Goal: Information Seeking & Learning: Learn about a topic

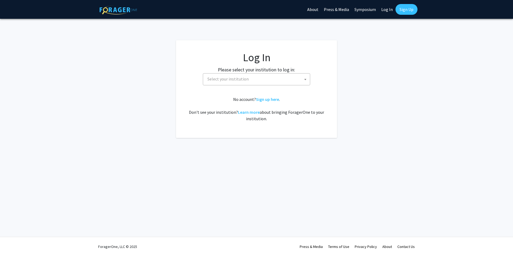
click at [255, 72] on label "Please select your institution to log in:" at bounding box center [256, 69] width 77 height 7
click at [251, 81] on span "Select your institution" at bounding box center [257, 79] width 105 height 11
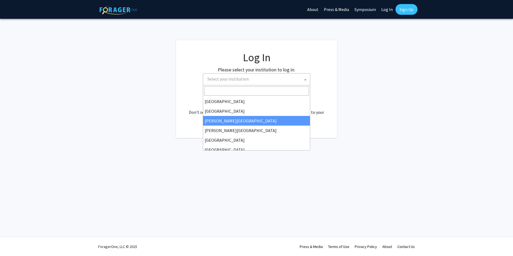
select select "5"
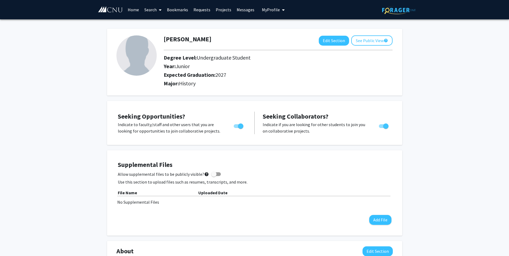
click at [155, 7] on link "Search" at bounding box center [153, 9] width 23 height 19
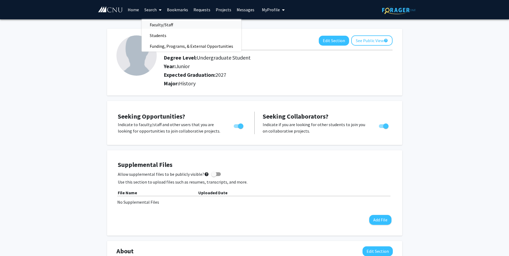
click at [164, 24] on span "Faculty/Staff" at bounding box center [161, 24] width 39 height 11
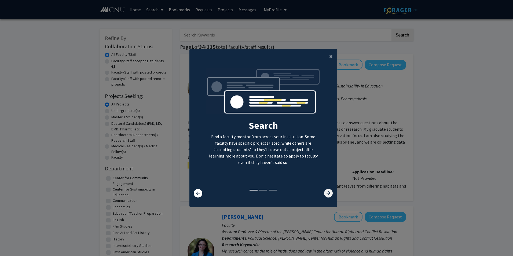
click at [324, 193] on icon at bounding box center [328, 193] width 9 height 9
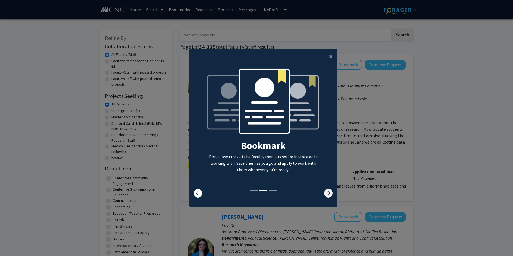
click at [324, 193] on icon at bounding box center [328, 193] width 9 height 9
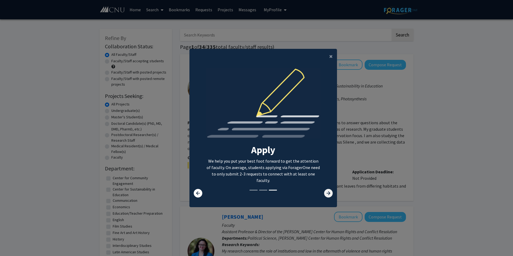
click at [324, 193] on icon at bounding box center [328, 193] width 9 height 9
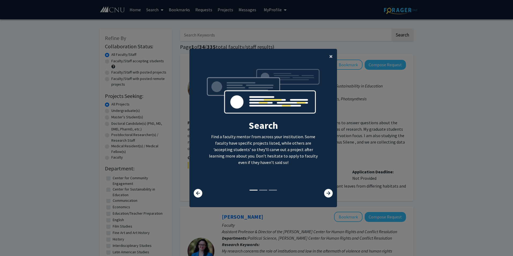
click at [331, 59] on button "×" at bounding box center [331, 56] width 12 height 15
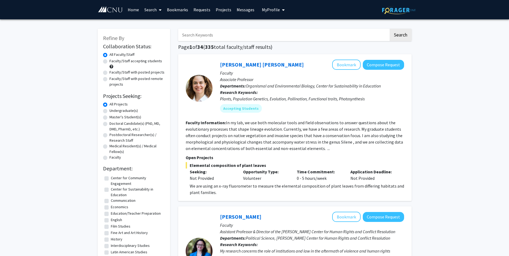
click at [109, 111] on label "Undergraduate(s)" at bounding box center [123, 111] width 28 height 6
click at [109, 111] on input "Undergraduate(s)" at bounding box center [110, 109] width 3 height 3
radio input "true"
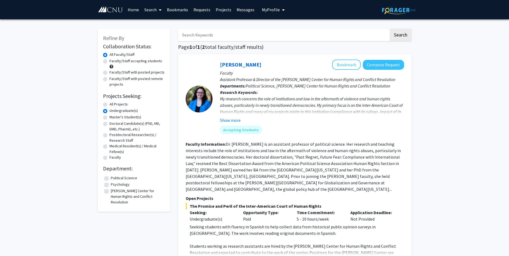
click at [234, 122] on button "Show more" at bounding box center [230, 120] width 21 height 6
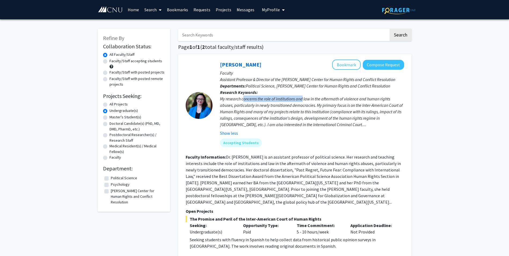
drag, startPoint x: 243, startPoint y: 100, endPoint x: 303, endPoint y: 99, distance: 60.6
click at [303, 99] on div "My research concerns the role of institutions and law in the aftermath of viole…" at bounding box center [312, 112] width 184 height 32
drag, startPoint x: 303, startPoint y: 99, endPoint x: 321, endPoint y: 105, distance: 18.6
click at [321, 105] on div "My research concerns the role of institutions and law in the aftermath of viole…" at bounding box center [312, 112] width 184 height 32
drag, startPoint x: 302, startPoint y: 99, endPoint x: 355, endPoint y: 99, distance: 52.9
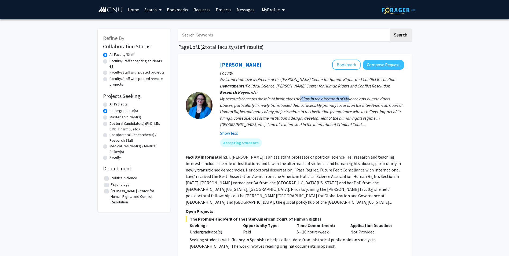
click at [355, 99] on div "My research concerns the role of institutions and law in the aftermath of viole…" at bounding box center [312, 112] width 184 height 32
drag, startPoint x: 235, startPoint y: 105, endPoint x: 278, endPoint y: 108, distance: 43.3
click at [278, 108] on div "My research concerns the role of institutions and law in the aftermath of viole…" at bounding box center [312, 112] width 184 height 32
drag, startPoint x: 278, startPoint y: 108, endPoint x: 277, endPoint y: 113, distance: 5.2
click at [277, 113] on div "My research concerns the role of institutions and law in the aftermath of viole…" at bounding box center [312, 112] width 184 height 32
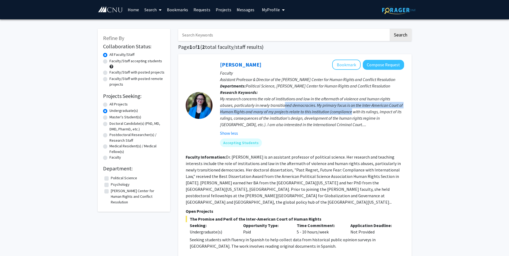
drag, startPoint x: 285, startPoint y: 107, endPoint x: 357, endPoint y: 109, distance: 71.7
click at [357, 109] on div "My research concerns the role of institutions and law in the aftermath of viole…" at bounding box center [312, 112] width 184 height 32
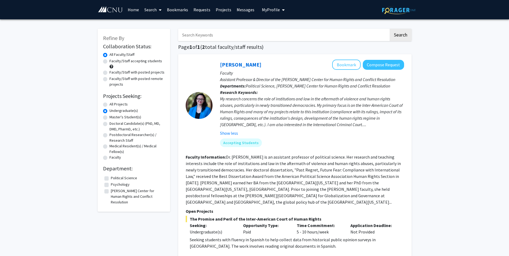
drag, startPoint x: 357, startPoint y: 109, endPoint x: 358, endPoint y: 116, distance: 7.7
click at [358, 116] on div "My research concerns the role of institutions and law in the aftermath of viole…" at bounding box center [312, 112] width 184 height 32
drag, startPoint x: 238, startPoint y: 112, endPoint x: 303, endPoint y: 111, distance: 65.2
click at [303, 111] on div "My research concerns the role of institutions and law in the aftermath of viole…" at bounding box center [312, 112] width 184 height 32
drag, startPoint x: 303, startPoint y: 111, endPoint x: 329, endPoint y: 116, distance: 26.2
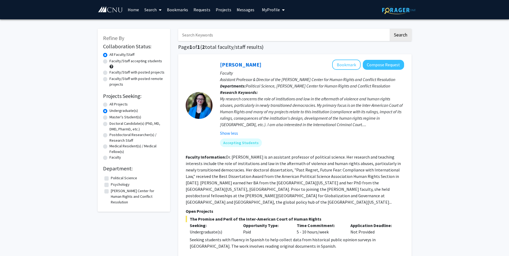
click at [329, 116] on div "My research concerns the role of institutions and law in the aftermath of viole…" at bounding box center [312, 112] width 184 height 32
drag, startPoint x: 252, startPoint y: 108, endPoint x: 286, endPoint y: 111, distance: 34.1
click at [286, 111] on div "My research concerns the role of institutions and law in the aftermath of viole…" at bounding box center [312, 112] width 184 height 32
drag, startPoint x: 286, startPoint y: 111, endPoint x: 282, endPoint y: 122, distance: 12.2
click at [282, 122] on div "My research concerns the role of institutions and law in the aftermath of viole…" at bounding box center [312, 112] width 184 height 32
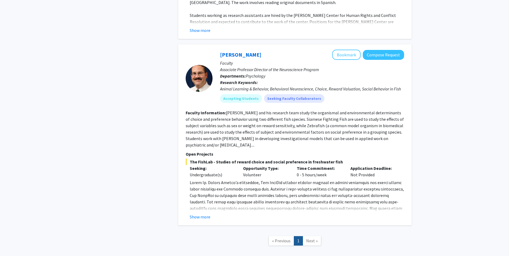
scroll to position [266, 0]
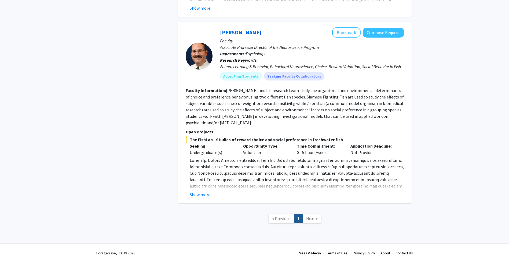
click at [311, 216] on span "Next »" at bounding box center [312, 218] width 12 height 5
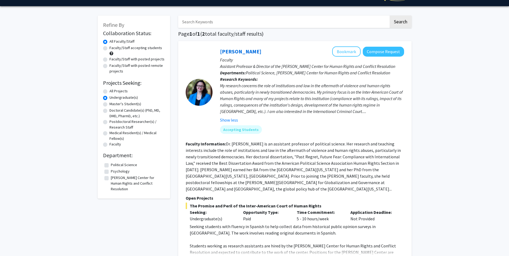
scroll to position [0, 0]
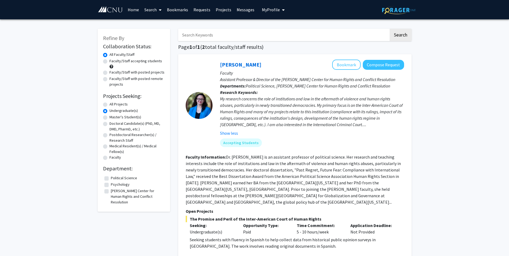
click at [107, 155] on div "Faculty" at bounding box center [134, 158] width 62 height 6
click at [109, 159] on label "Faculty" at bounding box center [115, 158] width 12 height 6
click at [109, 158] on input "Faculty" at bounding box center [110, 156] width 3 height 3
radio input "true"
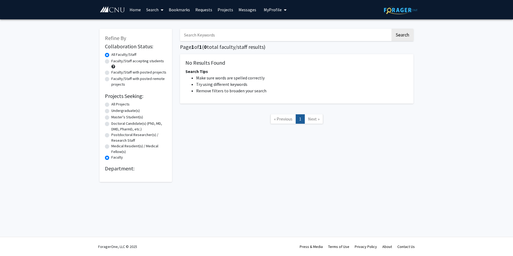
click at [109, 105] on div "All Projects" at bounding box center [136, 104] width 62 height 6
click at [111, 105] on label "All Projects" at bounding box center [120, 104] width 18 height 6
click at [111, 105] on input "All Projects" at bounding box center [112, 102] width 3 height 3
radio input "true"
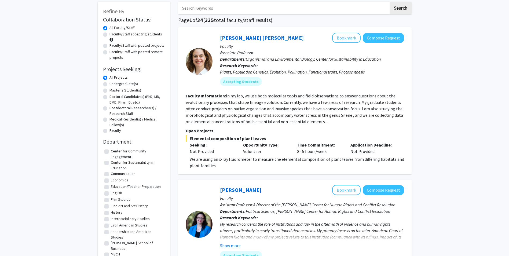
click at [111, 193] on label "English" at bounding box center [116, 193] width 11 height 6
click at [111, 193] on input "English" at bounding box center [112, 191] width 3 height 3
checkbox input "true"
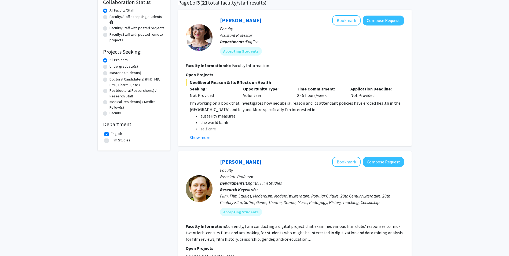
scroll to position [54, 0]
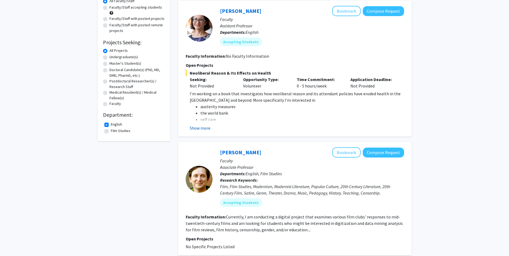
click at [197, 127] on button "Show more" at bounding box center [200, 128] width 21 height 6
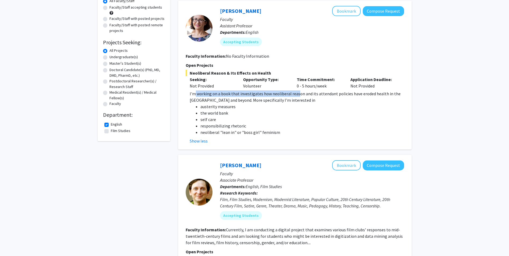
drag, startPoint x: 195, startPoint y: 93, endPoint x: 295, endPoint y: 92, distance: 99.8
click at [295, 92] on p "I'm working on a book that investigates how neoliberal reason and its attendant…" at bounding box center [297, 96] width 214 height 13
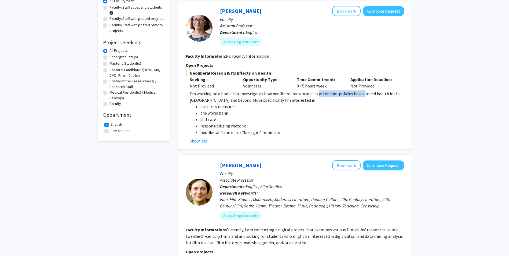
drag, startPoint x: 295, startPoint y: 92, endPoint x: 364, endPoint y: 95, distance: 68.7
click at [364, 95] on p "I'm working on a book that investigates how neoliberal reason and its attendant…" at bounding box center [297, 96] width 214 height 13
drag, startPoint x: 196, startPoint y: 95, endPoint x: 218, endPoint y: 95, distance: 21.7
click at [218, 95] on p "I'm working on a book that investigates how neoliberal reason and its attendant…" at bounding box center [297, 96] width 214 height 13
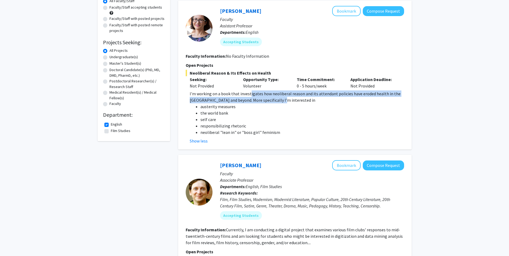
drag, startPoint x: 218, startPoint y: 95, endPoint x: 322, endPoint y: 97, distance: 104.9
click at [322, 97] on p "I'm working on a book that investigates how neoliberal reason and its attendant…" at bounding box center [297, 96] width 214 height 13
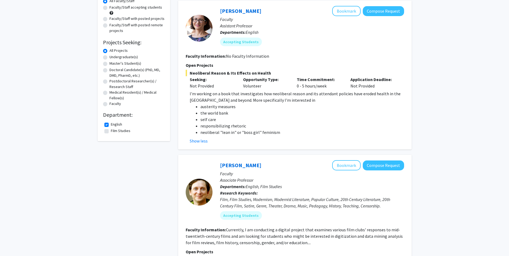
drag, startPoint x: 322, startPoint y: 97, endPoint x: 313, endPoint y: 104, distance: 11.9
click at [313, 104] on li "austerity measures" at bounding box center [302, 106] width 204 height 6
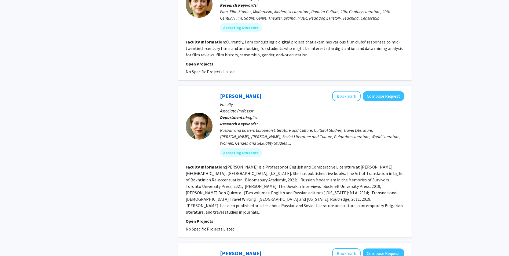
scroll to position [268, 0]
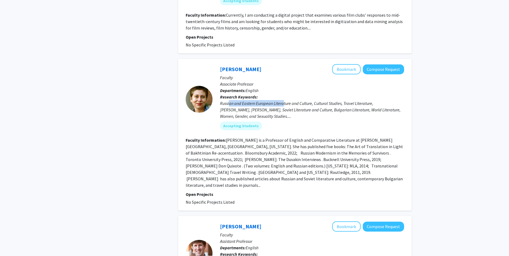
drag, startPoint x: 229, startPoint y: 104, endPoint x: 284, endPoint y: 102, distance: 54.8
click at [284, 102] on div "Russian and Eastern European Literature and Culture, Cultural Studies, Travel L…" at bounding box center [312, 109] width 184 height 19
drag, startPoint x: 284, startPoint y: 102, endPoint x: 359, endPoint y: 102, distance: 75.1
click at [359, 102] on div "Russian and Eastern European Literature and Culture, Cultural Studies, Travel L…" at bounding box center [312, 109] width 184 height 19
drag, startPoint x: 225, startPoint y: 110, endPoint x: 274, endPoint y: 110, distance: 49.6
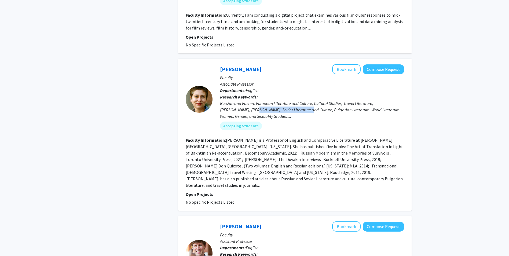
click at [274, 110] on div "Russian and Eastern European Literature and Culture, Cultural Studies, Travel L…" at bounding box center [312, 109] width 184 height 19
drag, startPoint x: 274, startPoint y: 110, endPoint x: 347, endPoint y: 109, distance: 72.4
click at [347, 109] on div "Russian and Eastern European Literature and Culture, Cultural Studies, Travel L…" at bounding box center [312, 109] width 184 height 19
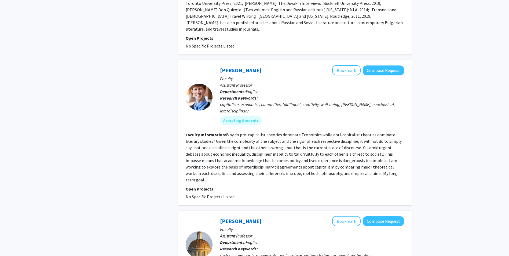
scroll to position [429, 0]
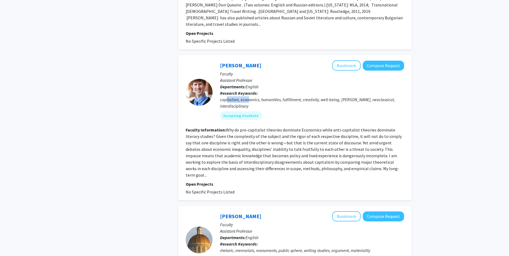
drag, startPoint x: 226, startPoint y: 93, endPoint x: 247, endPoint y: 95, distance: 21.5
click at [247, 96] on div "capitalism, economics, humanities, fulfillment, creativity, well-being, [PERSON…" at bounding box center [312, 102] width 184 height 13
drag, startPoint x: 260, startPoint y: 94, endPoint x: 327, endPoint y: 94, distance: 66.8
click at [327, 96] on div "capitalism, economics, humanities, fulfillment, creativity, well-being, [PERSON…" at bounding box center [312, 102] width 184 height 13
click at [233, 149] on fg-read-more "Why do pro-capitalist theories dominate Economics while anti-capitalist theorie…" at bounding box center [294, 152] width 216 height 50
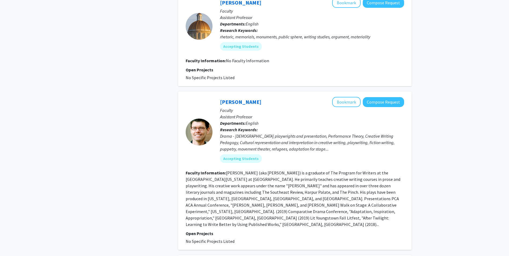
scroll to position [644, 0]
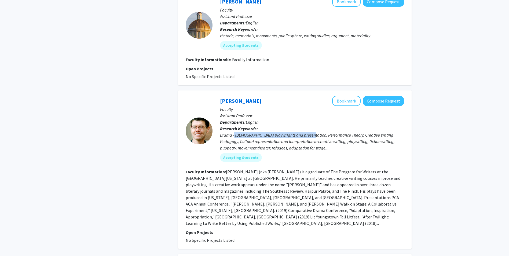
drag, startPoint x: 234, startPoint y: 118, endPoint x: 312, endPoint y: 118, distance: 78.3
click at [312, 132] on div "Drama - [DEMOGRAPHIC_DATA] playwrights and presentation, Performance Theory, Cr…" at bounding box center [312, 141] width 184 height 19
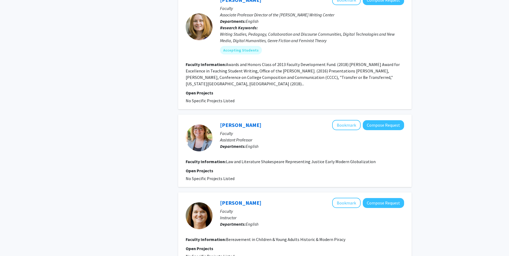
scroll to position [1069, 0]
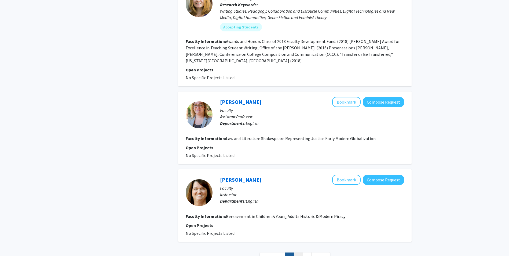
click at [299, 252] on link "2" at bounding box center [298, 256] width 9 height 9
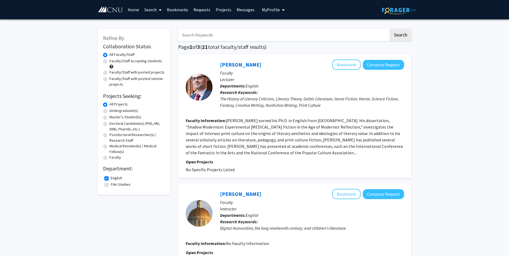
click at [111, 176] on label "English" at bounding box center [116, 178] width 11 height 6
click at [111, 176] on input "English" at bounding box center [112, 176] width 3 height 3
checkbox input "false"
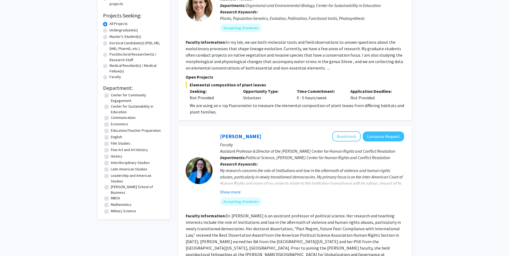
scroll to position [5, 0]
click at [111, 167] on label "Latin American Studies" at bounding box center [129, 166] width 36 height 6
click at [111, 167] on input "Latin American Studies" at bounding box center [112, 164] width 3 height 3
checkbox input "true"
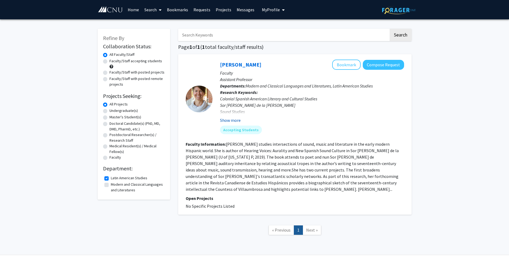
click at [233, 122] on button "Show more" at bounding box center [230, 120] width 21 height 6
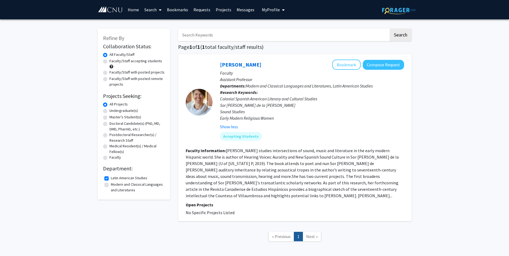
click at [111, 178] on label "Latin American Studies" at bounding box center [129, 178] width 36 height 6
click at [111, 178] on input "Latin American Studies" at bounding box center [112, 176] width 3 height 3
checkbox input "false"
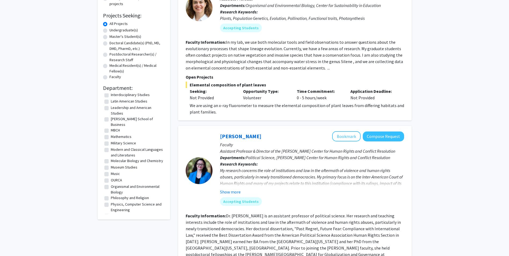
scroll to position [73, 0]
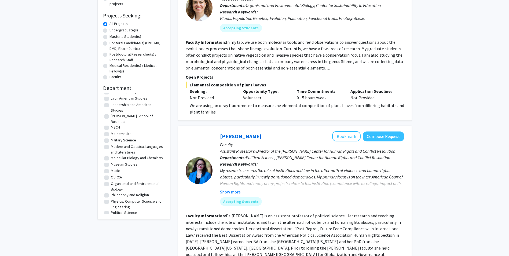
click at [111, 144] on label "Modern and Classical Languages and Literatures" at bounding box center [137, 149] width 53 height 11
click at [111, 144] on input "Modern and Classical Languages and Literatures" at bounding box center [112, 145] width 3 height 3
checkbox input "true"
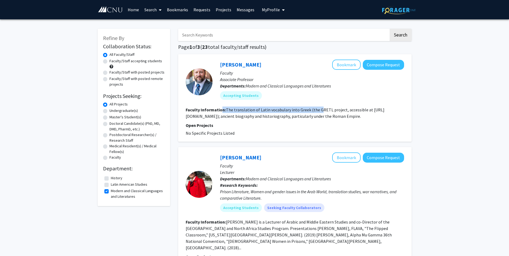
drag, startPoint x: 221, startPoint y: 108, endPoint x: 318, endPoint y: 107, distance: 97.4
click at [318, 107] on section "Faculty Information: The translation of Latin vocabulary into Greek (the GRETL …" at bounding box center [295, 113] width 218 height 13
drag, startPoint x: 318, startPoint y: 107, endPoint x: 306, endPoint y: 114, distance: 13.9
click at [306, 114] on fg-read-more "The translation of Latin vocabulary into Greek (the GRETL project, accessible a…" at bounding box center [285, 113] width 199 height 12
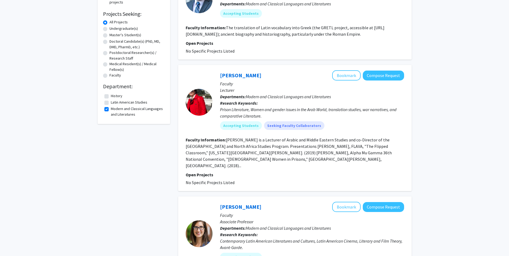
scroll to position [107, 0]
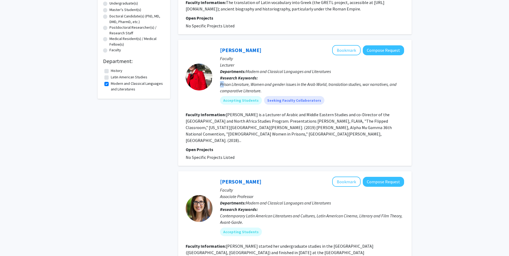
drag, startPoint x: 224, startPoint y: 86, endPoint x: 327, endPoint y: 80, distance: 103.7
click at [327, 80] on p "Research Keywords: Prison Literature, Women and gender issues in the Arab World…" at bounding box center [312, 84] width 184 height 19
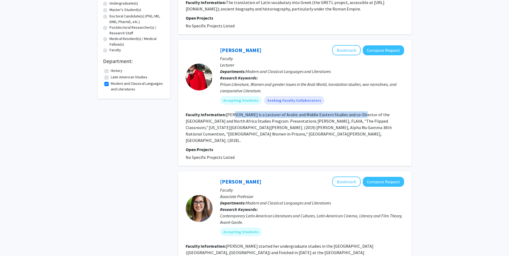
drag, startPoint x: 233, startPoint y: 116, endPoint x: 358, endPoint y: 116, distance: 125.6
click at [358, 116] on fg-read-more "[PERSON_NAME] is a Lecturer of Arabic and Middle Eastern Studies and co-Directo…" at bounding box center [289, 127] width 206 height 31
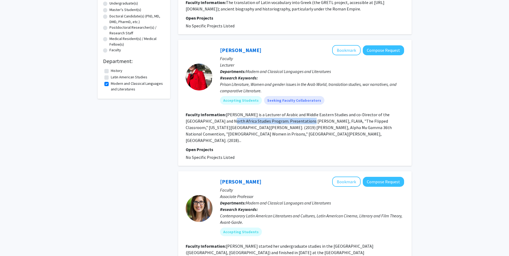
drag, startPoint x: 210, startPoint y: 123, endPoint x: 284, endPoint y: 121, distance: 74.3
click at [284, 121] on fg-read-more "[PERSON_NAME] is a Lecturer of Arabic and Middle Eastern Studies and co-Directo…" at bounding box center [289, 127] width 206 height 31
drag, startPoint x: 284, startPoint y: 121, endPoint x: 379, endPoint y: 121, distance: 94.2
click at [379, 121] on fg-read-more "[PERSON_NAME] is a Lecturer of Arabic and Middle Eastern Studies and co-Directo…" at bounding box center [289, 127] width 206 height 31
drag, startPoint x: 212, startPoint y: 127, endPoint x: 305, endPoint y: 126, distance: 92.3
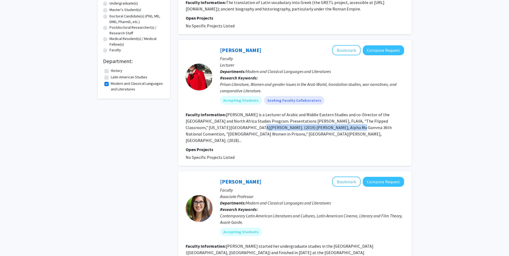
click at [305, 126] on fg-read-more "[PERSON_NAME] is a Lecturer of Arabic and Middle Eastern Studies and co-Directo…" at bounding box center [289, 127] width 206 height 31
drag, startPoint x: 305, startPoint y: 126, endPoint x: 297, endPoint y: 134, distance: 11.6
click at [297, 134] on section "Faculty Information: [PERSON_NAME] is a Lecturer of Arabic and Middle Eastern S…" at bounding box center [295, 127] width 218 height 32
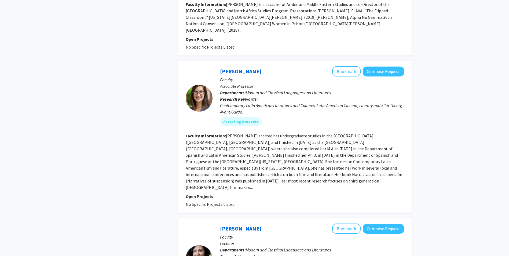
scroll to position [241, 0]
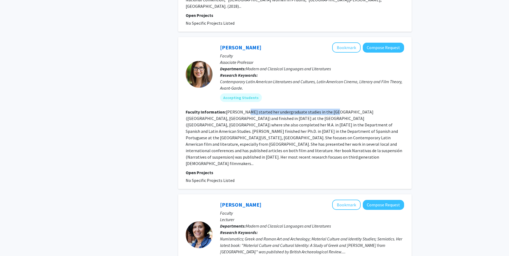
drag, startPoint x: 242, startPoint y: 105, endPoint x: 330, endPoint y: 108, distance: 88.3
click at [330, 109] on fg-read-more "[PERSON_NAME] started her undergraduate studies in the [GEOGRAPHIC_DATA] ([GEOG…" at bounding box center [294, 137] width 217 height 57
drag, startPoint x: 330, startPoint y: 108, endPoint x: 305, endPoint y: 130, distance: 33.8
click at [305, 130] on fg-read-more "[PERSON_NAME] started her undergraduate studies in the [GEOGRAPHIC_DATA] ([GEOG…" at bounding box center [294, 137] width 217 height 57
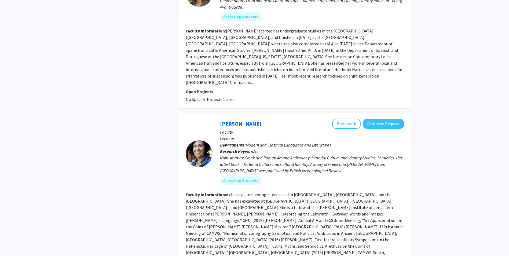
scroll to position [376, 0]
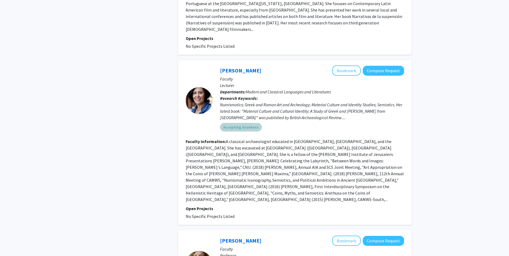
click at [242, 123] on mat-chip "Accepting Students" at bounding box center [241, 127] width 42 height 9
click at [244, 108] on div "Numismatics; Greek and Roman Art and Archeology; Material Culture and Identity …" at bounding box center [312, 110] width 184 height 19
click at [313, 122] on div "[PERSON_NAME] Bookmark Compose Request Faculty Lecturer Departments: Modern and…" at bounding box center [308, 100] width 192 height 70
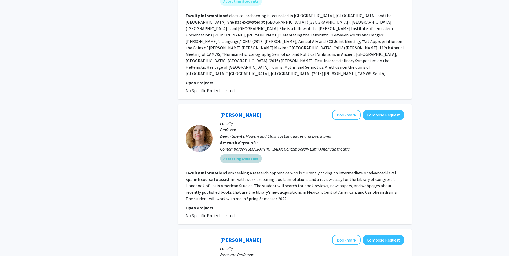
scroll to position [510, 0]
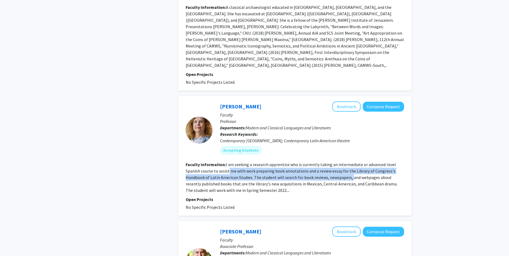
drag, startPoint x: 228, startPoint y: 138, endPoint x: 351, endPoint y: 142, distance: 122.6
click at [351, 161] on section "Faculty Information: I am seeking a research apprentice who is currently taking…" at bounding box center [295, 177] width 218 height 32
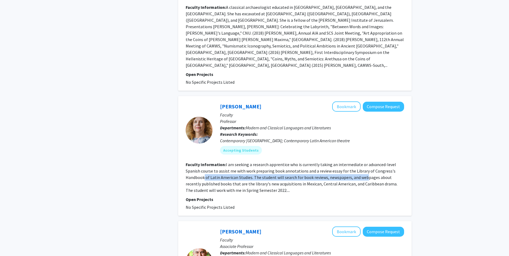
drag, startPoint x: 203, startPoint y: 146, endPoint x: 365, endPoint y: 146, distance: 161.5
click at [365, 162] on fg-read-more "I am seeking a research apprentice who is currently taking an intermediate or a…" at bounding box center [292, 177] width 212 height 31
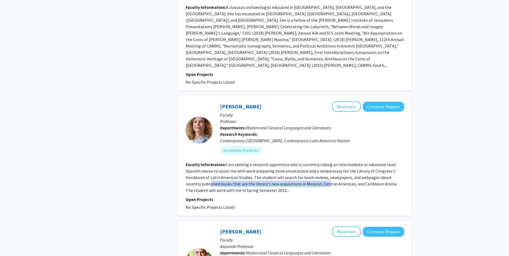
drag, startPoint x: 195, startPoint y: 153, endPoint x: 317, endPoint y: 148, distance: 122.4
click at [317, 161] on section "Faculty Information: I am seeking a research apprentice who is currently taking…" at bounding box center [295, 177] width 218 height 32
drag, startPoint x: 317, startPoint y: 148, endPoint x: 313, endPoint y: 169, distance: 21.3
click at [313, 196] on p "Open Projects" at bounding box center [295, 199] width 218 height 6
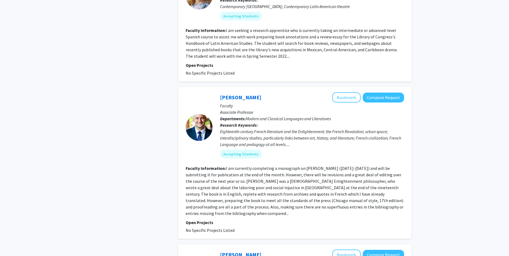
scroll to position [698, 0]
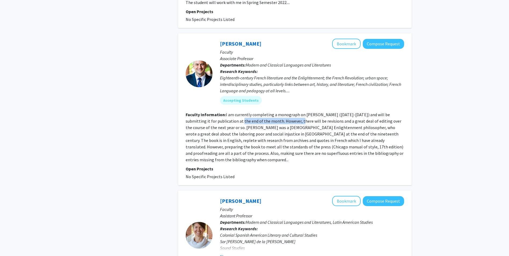
drag, startPoint x: 232, startPoint y: 86, endPoint x: 292, endPoint y: 86, distance: 59.8
click at [292, 111] on section "Faculty Information: I am currently completing a monograph on [PERSON_NAME] ([D…" at bounding box center [295, 137] width 218 height 52
drag, startPoint x: 292, startPoint y: 86, endPoint x: 303, endPoint y: 109, distance: 25.7
click at [303, 112] on fg-read-more "I am currently completing a monograph on [PERSON_NAME] ([DATE]-[DATE]) and will…" at bounding box center [295, 137] width 218 height 50
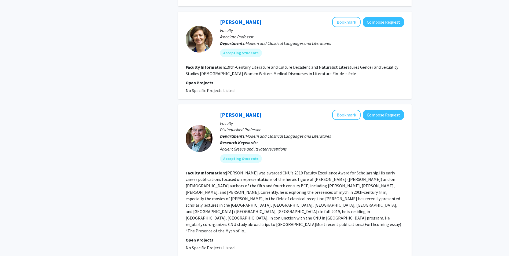
scroll to position [1046, 0]
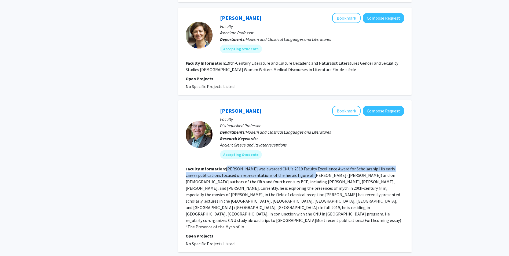
drag, startPoint x: 227, startPoint y: 126, endPoint x: 303, endPoint y: 129, distance: 75.7
click at [303, 166] on fg-read-more "[PERSON_NAME] was awarded CNU's 2019 Faculty Excellence Award for Scholarship.H…" at bounding box center [293, 197] width 215 height 63
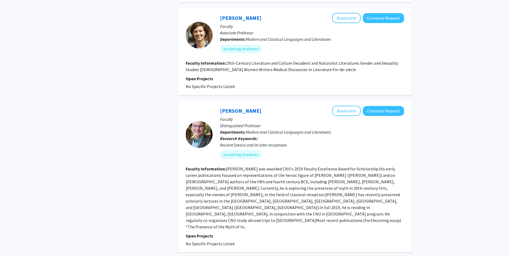
click at [279, 166] on section "Faculty Information: [PERSON_NAME] was awarded CNU's 2019 Faculty Excellence Aw…" at bounding box center [295, 198] width 218 height 64
drag, startPoint x: 196, startPoint y: 129, endPoint x: 286, endPoint y: 133, distance: 89.4
click at [286, 166] on section "Faculty Information: [PERSON_NAME] was awarded CNU's 2019 Faculty Excellence Aw…" at bounding box center [295, 198] width 218 height 64
drag, startPoint x: 286, startPoint y: 133, endPoint x: 302, endPoint y: 147, distance: 21.3
click at [302, 166] on fg-read-more "[PERSON_NAME] was awarded CNU's 2019 Faculty Excellence Award for Scholarship.H…" at bounding box center [293, 197] width 215 height 63
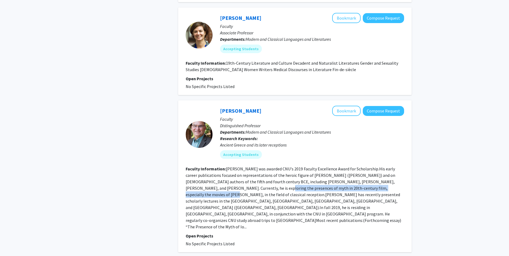
drag, startPoint x: 208, startPoint y: 145, endPoint x: 344, endPoint y: 141, distance: 135.5
click at [344, 166] on fg-read-more "[PERSON_NAME] was awarded CNU's 2019 Faculty Excellence Award for Scholarship.H…" at bounding box center [293, 197] width 215 height 63
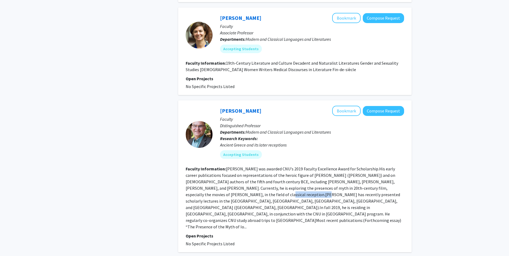
drag, startPoint x: 189, startPoint y: 152, endPoint x: 225, endPoint y: 149, distance: 35.8
click at [225, 166] on fg-read-more "[PERSON_NAME] was awarded CNU's 2019 Faculty Excellence Award for Scholarship.H…" at bounding box center [293, 197] width 215 height 63
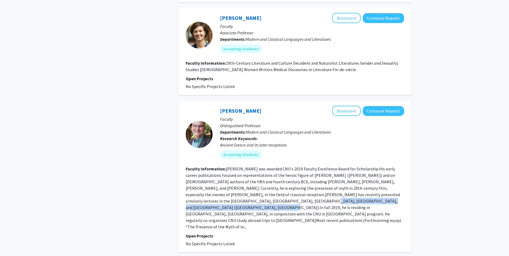
drag, startPoint x: 197, startPoint y: 157, endPoint x: 338, endPoint y: 153, distance: 140.9
click at [338, 166] on section "Faculty Information: [PERSON_NAME] was awarded CNU's 2019 Faculty Excellence Aw…" at bounding box center [295, 198] width 218 height 64
drag, startPoint x: 209, startPoint y: 163, endPoint x: 297, endPoint y: 159, distance: 88.3
click at [297, 166] on section "Faculty Information: [PERSON_NAME] was awarded CNU's 2019 Faculty Excellence Aw…" at bounding box center [295, 198] width 218 height 64
drag, startPoint x: 297, startPoint y: 159, endPoint x: 351, endPoint y: 163, distance: 53.5
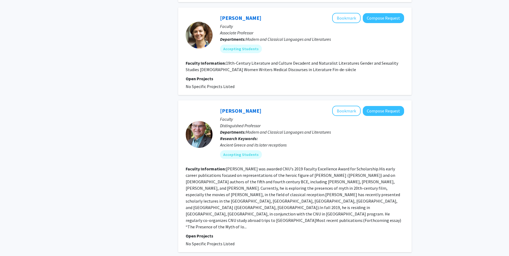
click at [351, 166] on fg-read-more "[PERSON_NAME] was awarded CNU's 2019 Faculty Excellence Award for Scholarship.H…" at bounding box center [293, 197] width 215 height 63
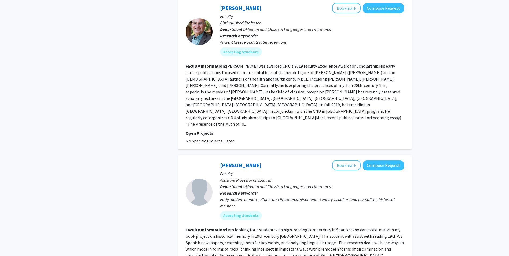
scroll to position [1182, 0]
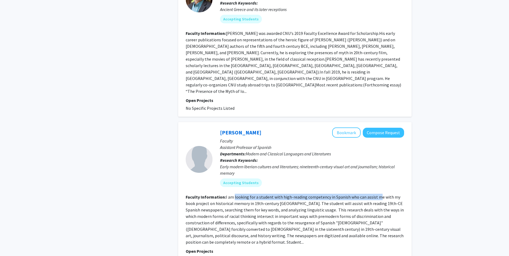
drag, startPoint x: 234, startPoint y: 133, endPoint x: 376, endPoint y: 132, distance: 142.2
click at [376, 194] on fg-read-more "I am looking for a student with high-reading competency in Spanish who can assi…" at bounding box center [295, 219] width 218 height 50
drag, startPoint x: 200, startPoint y: 144, endPoint x: 279, endPoint y: 137, distance: 79.5
click at [279, 194] on fg-read-more "I am looking for a student with high-reading competency in Spanish who can assi…" at bounding box center [295, 219] width 218 height 50
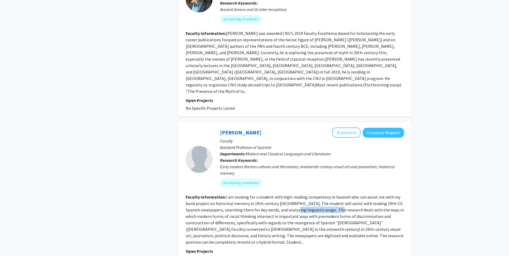
drag, startPoint x: 279, startPoint y: 137, endPoint x: 347, endPoint y: 145, distance: 68.1
click at [347, 194] on fg-read-more "I am looking for a student with high-reading competency in Spanish who can assi…" at bounding box center [295, 219] width 218 height 50
drag, startPoint x: 347, startPoint y: 145, endPoint x: 317, endPoint y: 156, distance: 32.0
click at [317, 194] on fg-read-more "I am looking for a student with high-reading competency in Spanish who can assi…" at bounding box center [295, 219] width 218 height 50
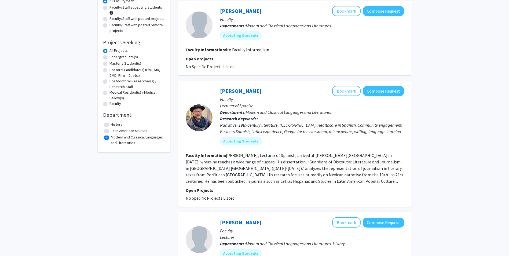
scroll to position [80, 0]
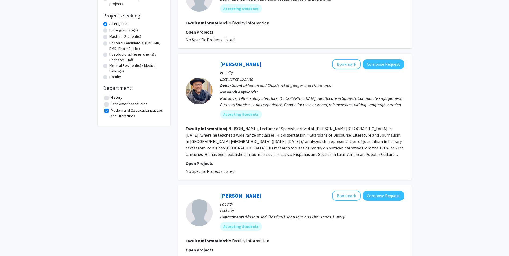
click at [296, 137] on fg-read-more "[PERSON_NAME], Lecturer of Spanish, arrived at [PERSON_NAME][GEOGRAPHIC_DATA] i…" at bounding box center [295, 141] width 218 height 31
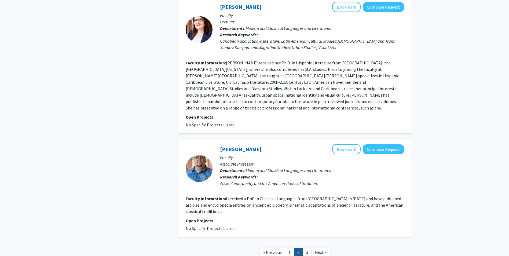
scroll to position [980, 0]
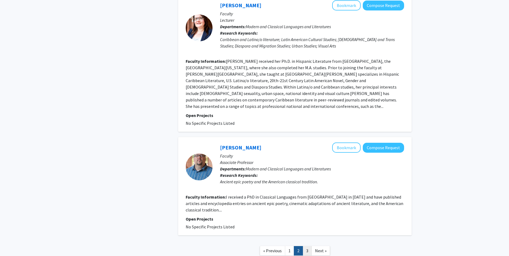
click at [309, 246] on link "3" at bounding box center [307, 250] width 9 height 9
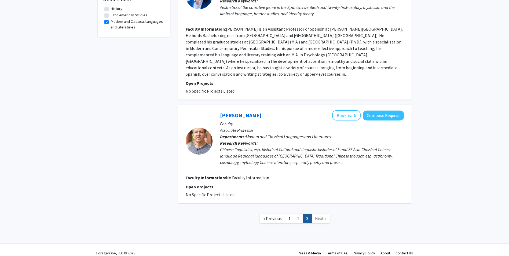
scroll to position [35, 0]
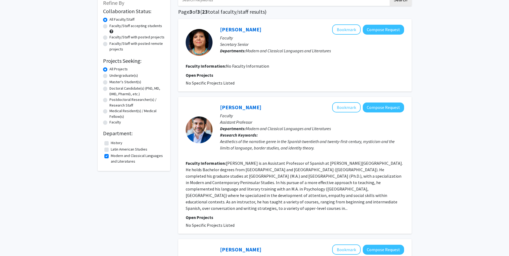
click at [111, 144] on label "History" at bounding box center [117, 143] width 12 height 6
click at [111, 144] on input "History" at bounding box center [112, 141] width 3 height 3
checkbox input "true"
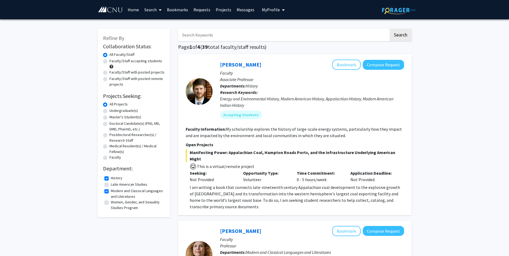
click at [111, 190] on label "Modern and Classical Languages and Literatures" at bounding box center [137, 193] width 53 height 11
click at [111, 190] on input "Modern and Classical Languages and Literatures" at bounding box center [112, 189] width 3 height 3
checkbox input "false"
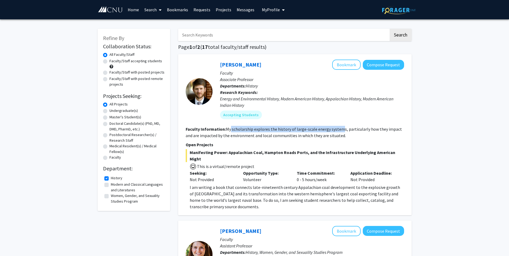
drag, startPoint x: 229, startPoint y: 127, endPoint x: 343, endPoint y: 125, distance: 114.0
click at [343, 125] on fg-search-faculty "[PERSON_NAME] Bookmark Compose Request Faculty Associate Professor Departments:…" at bounding box center [295, 135] width 218 height 150
click at [266, 137] on fg-read-more "My scholarship explores the history of large-scale energy systems, particularly…" at bounding box center [294, 132] width 216 height 12
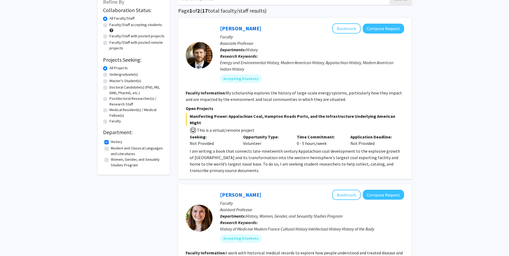
scroll to position [27, 0]
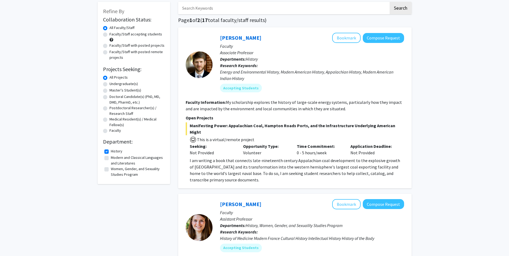
click at [272, 157] on p "I am writing a book that connects late-nineteenth century Appalachian coal deve…" at bounding box center [297, 170] width 214 height 26
drag, startPoint x: 225, startPoint y: 155, endPoint x: 280, endPoint y: 157, distance: 55.0
click at [280, 157] on p "I am writing a book that connects late-nineteenth century Appalachian coal deve…" at bounding box center [297, 170] width 214 height 26
drag, startPoint x: 280, startPoint y: 157, endPoint x: 280, endPoint y: 162, distance: 5.2
click at [280, 162] on p "I am writing a book that connects late-nineteenth century Appalachian coal deve…" at bounding box center [297, 170] width 214 height 26
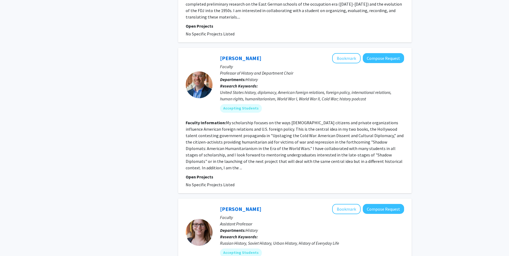
scroll to position [724, 0]
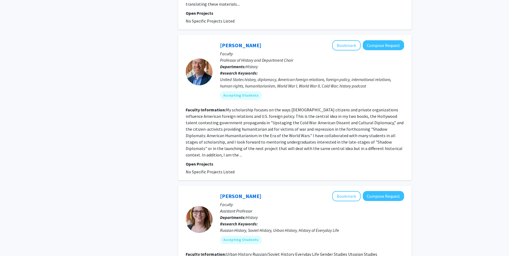
click at [358, 109] on fg-read-more "My scholarship focuses on the ways [DEMOGRAPHIC_DATA] citizens and private orga…" at bounding box center [295, 132] width 218 height 50
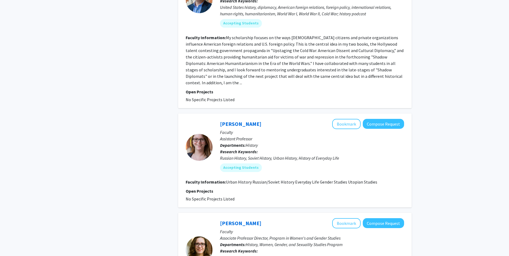
scroll to position [805, 0]
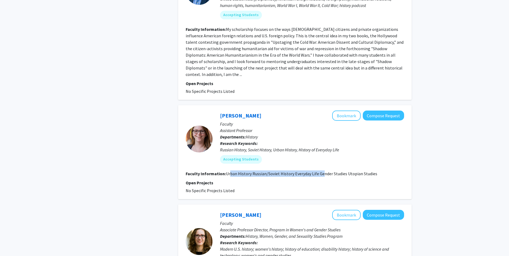
drag, startPoint x: 230, startPoint y: 128, endPoint x: 321, endPoint y: 130, distance: 90.7
click at [321, 171] on fg-read-more "Urban History Russian/Soviet History Everyday Life Gender Studies Utopian Studi…" at bounding box center [301, 173] width 151 height 5
drag, startPoint x: 321, startPoint y: 130, endPoint x: 300, endPoint y: 140, distance: 23.2
click at [300, 179] on p "Open Projects" at bounding box center [295, 182] width 218 height 6
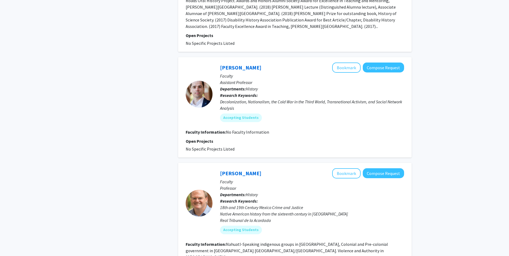
scroll to position [1100, 0]
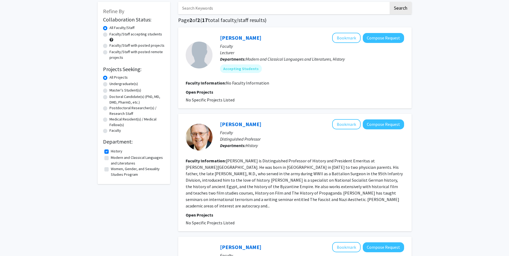
scroll to position [54, 0]
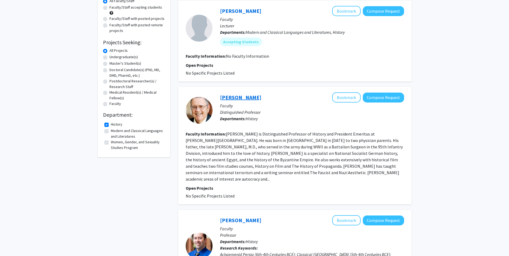
click at [221, 98] on link "[PERSON_NAME]" at bounding box center [240, 97] width 41 height 7
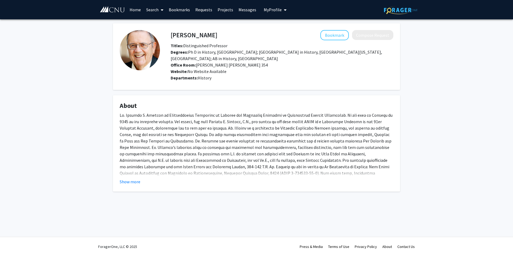
click at [252, 142] on div at bounding box center [257, 212] width 274 height 200
click at [131, 184] on button "Show more" at bounding box center [130, 181] width 21 height 6
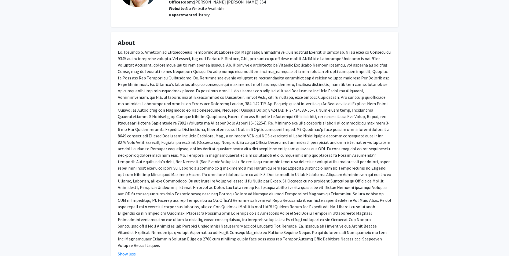
scroll to position [54, 0]
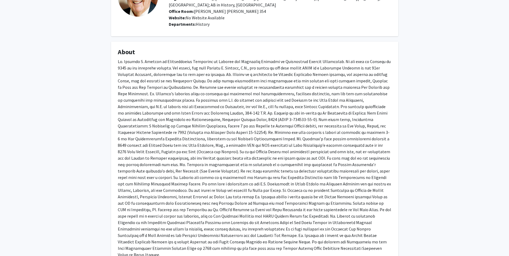
click at [209, 93] on div at bounding box center [255, 158] width 274 height 200
drag, startPoint x: 167, startPoint y: 94, endPoint x: 242, endPoint y: 94, distance: 75.4
click at [242, 94] on div at bounding box center [255, 158] width 274 height 200
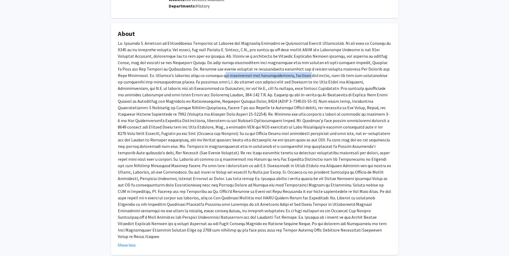
scroll to position [91, 0]
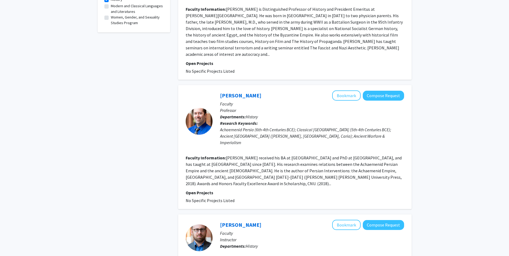
scroll to position [188, 0]
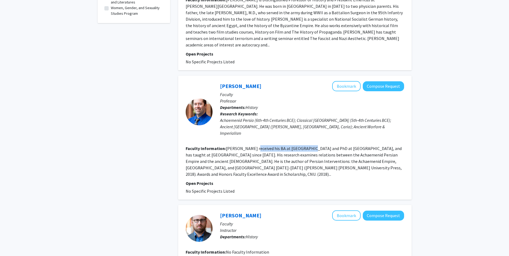
drag, startPoint x: 255, startPoint y: 133, endPoint x: 304, endPoint y: 137, distance: 49.8
click at [304, 146] on fg-read-more "[PERSON_NAME] received his BA at [GEOGRAPHIC_DATA] and PhD at [GEOGRAPHIC_DATA]…" at bounding box center [294, 161] width 216 height 31
drag, startPoint x: 304, startPoint y: 137, endPoint x: 311, endPoint y: 141, distance: 8.3
click at [311, 146] on fg-read-more "[PERSON_NAME] received his BA at [GEOGRAPHIC_DATA] and PhD at [GEOGRAPHIC_DATA]…" at bounding box center [294, 161] width 216 height 31
drag, startPoint x: 316, startPoint y: 137, endPoint x: 349, endPoint y: 128, distance: 33.8
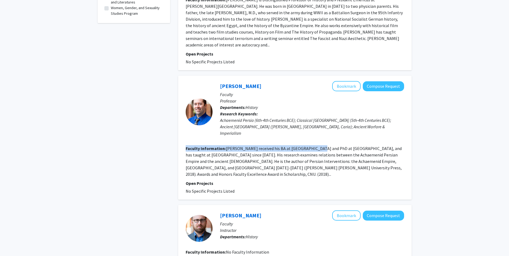
click at [349, 128] on fg-search-faculty "[PERSON_NAME] Bookmark Compose Request Faculty Professor Departments: History R…" at bounding box center [295, 137] width 218 height 113
drag, startPoint x: 206, startPoint y: 143, endPoint x: 256, endPoint y: 143, distance: 49.6
click at [256, 146] on fg-read-more "[PERSON_NAME] received his BA at [GEOGRAPHIC_DATA] and PhD at [GEOGRAPHIC_DATA]…" at bounding box center [294, 161] width 216 height 31
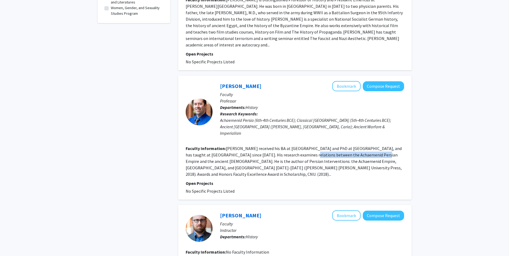
drag, startPoint x: 256, startPoint y: 143, endPoint x: 360, endPoint y: 143, distance: 104.4
click at [360, 146] on fg-read-more "[PERSON_NAME] received his BA at [GEOGRAPHIC_DATA] and PhD at [GEOGRAPHIC_DATA]…" at bounding box center [294, 161] width 216 height 31
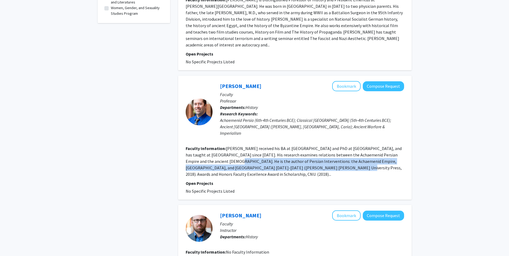
drag, startPoint x: 200, startPoint y: 149, endPoint x: 290, endPoint y: 151, distance: 90.2
click at [290, 151] on section "Faculty Information: [PERSON_NAME] received his BA at [GEOGRAPHIC_DATA] and PhD…" at bounding box center [295, 161] width 218 height 32
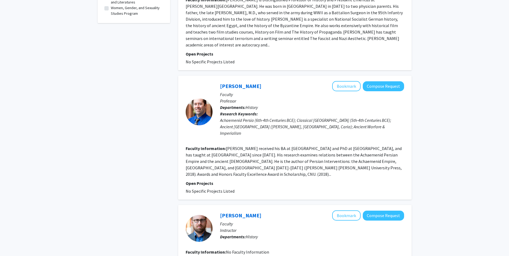
drag, startPoint x: 290, startPoint y: 151, endPoint x: 299, endPoint y: 157, distance: 10.9
click at [299, 157] on fg-read-more "[PERSON_NAME] received his BA at [GEOGRAPHIC_DATA] and PhD at [GEOGRAPHIC_DATA]…" at bounding box center [294, 161] width 216 height 31
click at [240, 83] on link "[PERSON_NAME]" at bounding box center [240, 86] width 41 height 7
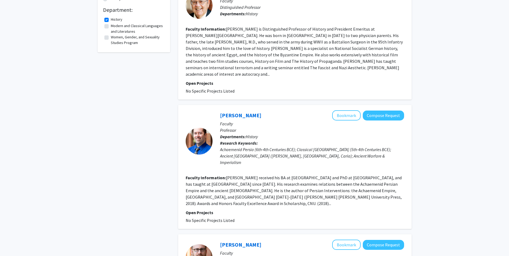
scroll to position [188, 0]
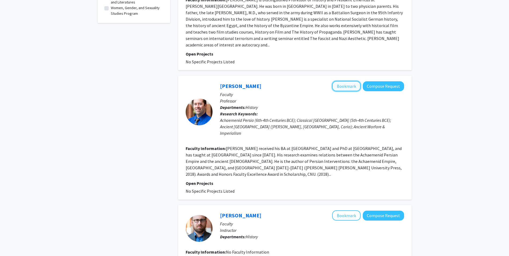
click at [354, 83] on button "Bookmark" at bounding box center [346, 86] width 28 height 10
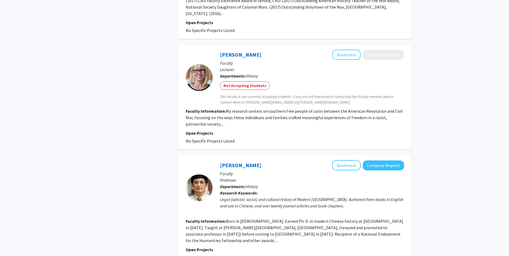
scroll to position [563, 0]
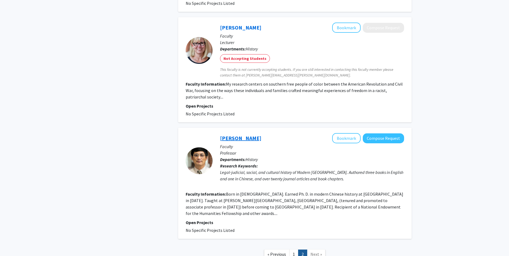
click at [228, 135] on link "[PERSON_NAME]" at bounding box center [240, 138] width 41 height 7
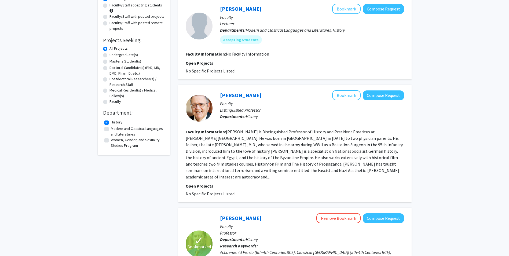
scroll to position [10, 0]
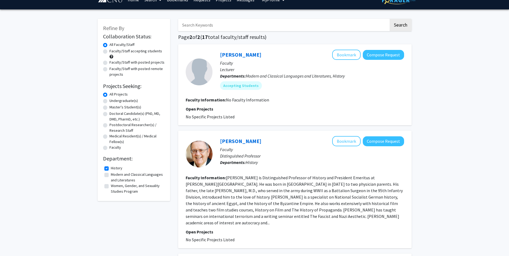
click at [116, 168] on label "History" at bounding box center [117, 168] width 12 height 6
click at [114, 168] on input "History" at bounding box center [112, 166] width 3 height 3
checkbox input "false"
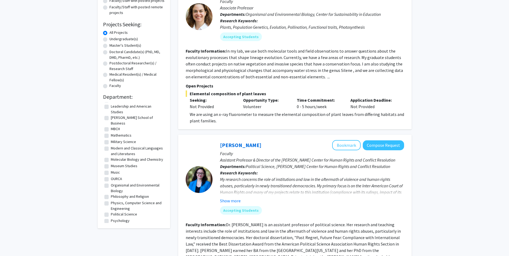
scroll to position [80, 0]
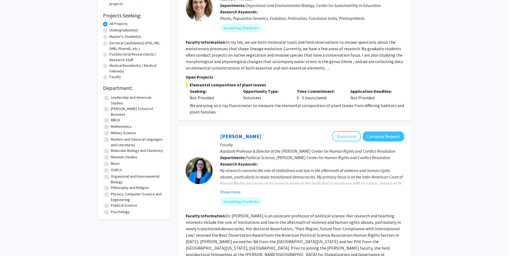
click at [111, 188] on label "Philosophy and Religion" at bounding box center [130, 188] width 38 height 6
click at [111, 188] on input "Philosophy and Religion" at bounding box center [112, 186] width 3 height 3
checkbox input "true"
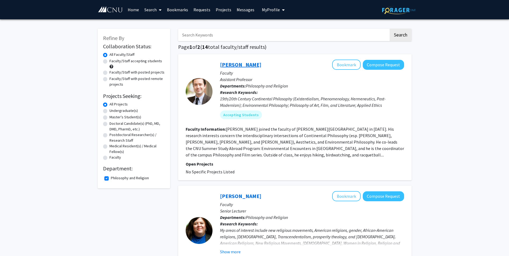
click at [237, 64] on link "[PERSON_NAME]" at bounding box center [240, 64] width 41 height 7
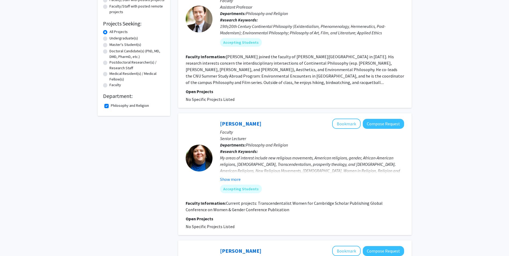
scroll to position [80, 0]
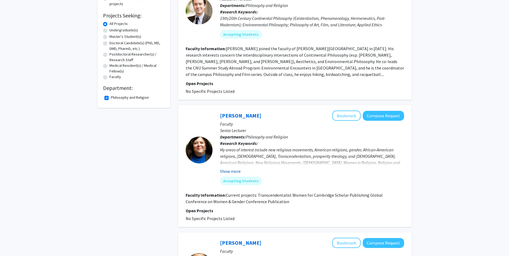
click at [226, 170] on button "Show more" at bounding box center [230, 171] width 21 height 6
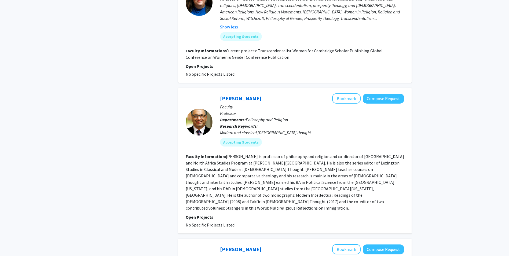
scroll to position [268, 0]
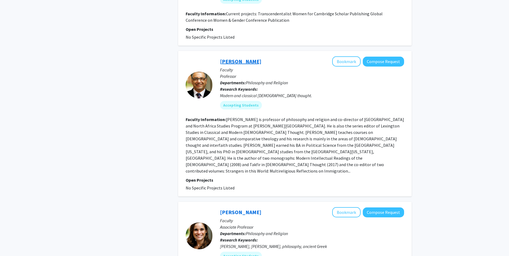
click at [250, 63] on link "[PERSON_NAME]" at bounding box center [240, 61] width 41 height 7
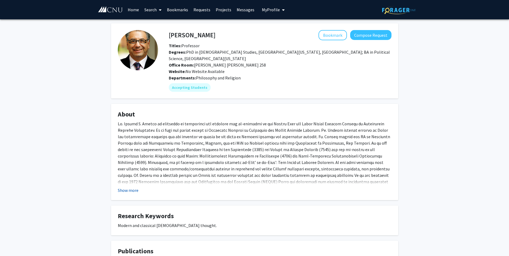
click at [131, 187] on button "Show more" at bounding box center [128, 190] width 21 height 6
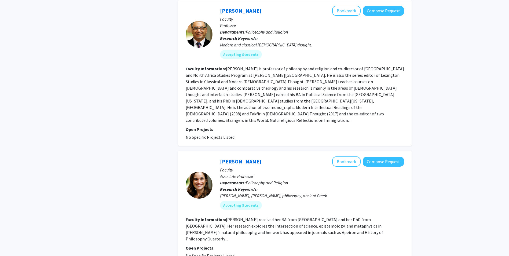
scroll to position [322, 0]
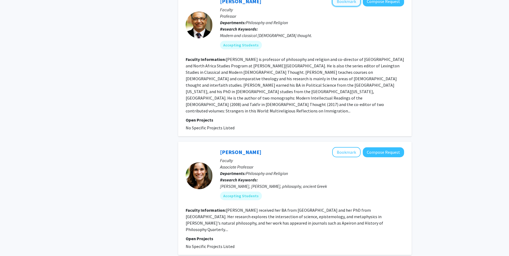
click at [350, 4] on button "Bookmark" at bounding box center [346, 1] width 28 height 10
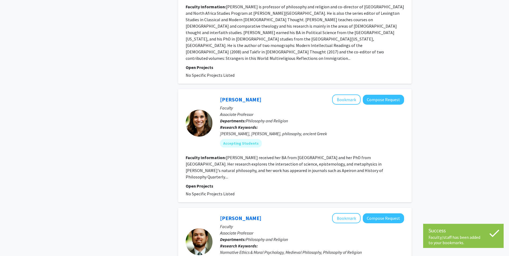
scroll to position [376, 0]
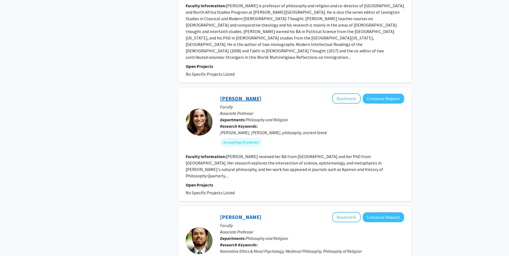
click at [227, 95] on link "[PERSON_NAME]" at bounding box center [240, 98] width 41 height 7
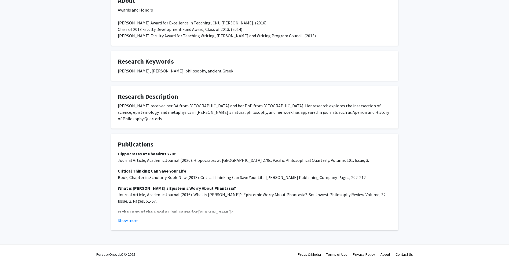
scroll to position [109, 0]
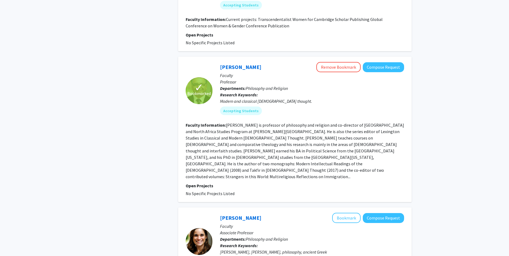
scroll to position [295, 0]
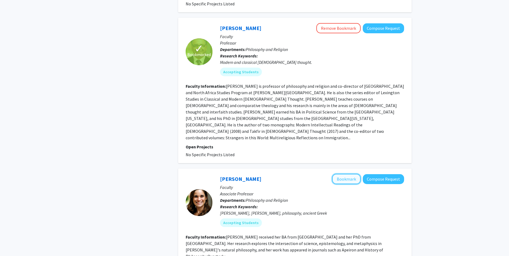
click at [344, 174] on button "Bookmark" at bounding box center [346, 179] width 28 height 10
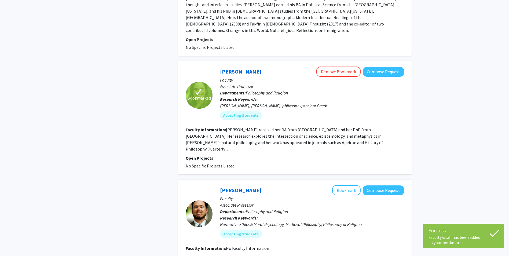
scroll to position [456, 0]
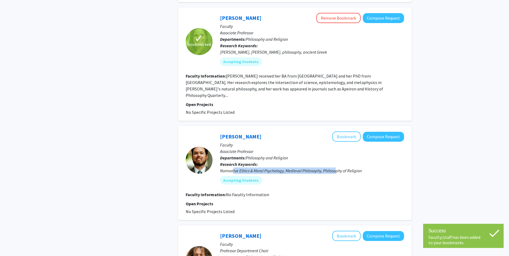
drag, startPoint x: 233, startPoint y: 152, endPoint x: 336, endPoint y: 153, distance: 103.6
click at [336, 167] on div "Normative Ethics & Moral Psychology, Medieval Philosophy, Philosophy of Religion" at bounding box center [312, 170] width 184 height 6
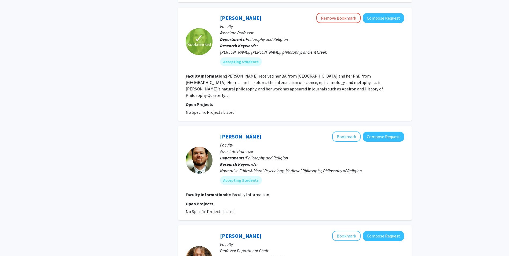
drag, startPoint x: 336, startPoint y: 153, endPoint x: 327, endPoint y: 176, distance: 25.2
click at [327, 191] on section "Faculty Information: No Faculty Information" at bounding box center [295, 194] width 218 height 6
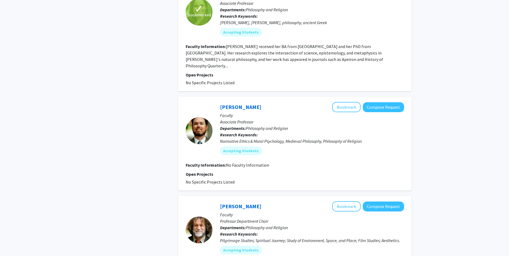
scroll to position [537, 0]
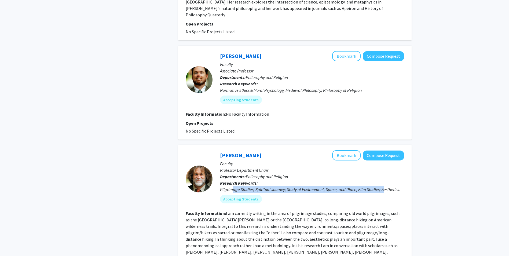
drag, startPoint x: 233, startPoint y: 168, endPoint x: 383, endPoint y: 168, distance: 149.2
click at [383, 186] on div "Pilgrimage Studies; Spiritual Journey; Study of Environment, Space, and Place; …" at bounding box center [312, 189] width 184 height 6
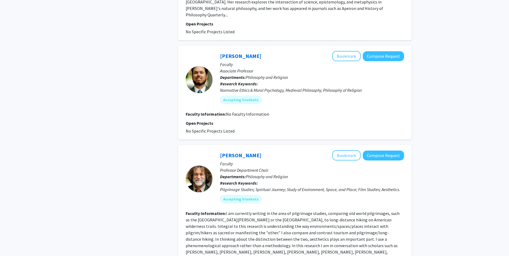
drag, startPoint x: 383, startPoint y: 168, endPoint x: 369, endPoint y: 192, distance: 27.0
click at [369, 211] on fg-read-more "I am currently writing in the area of pilgrimage studies, comparing old world p…" at bounding box center [293, 236] width 214 height 50
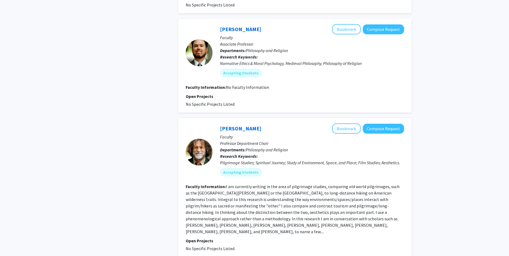
scroll to position [590, 0]
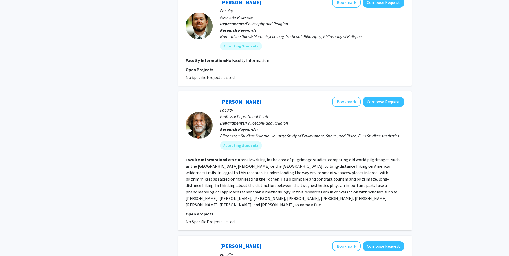
click at [229, 98] on link "[PERSON_NAME]" at bounding box center [240, 101] width 41 height 7
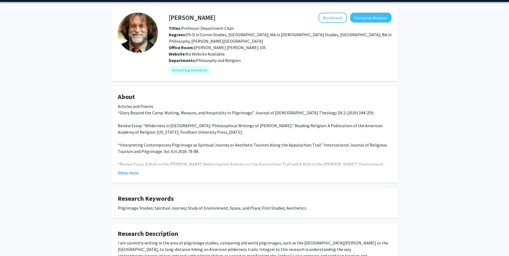
scroll to position [27, 0]
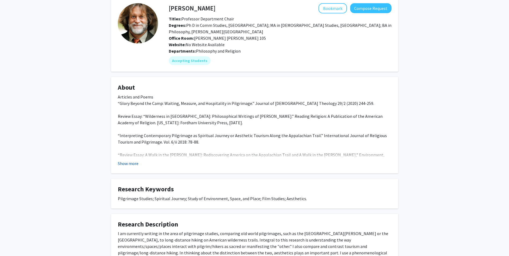
click at [131, 164] on button "Show more" at bounding box center [128, 163] width 21 height 6
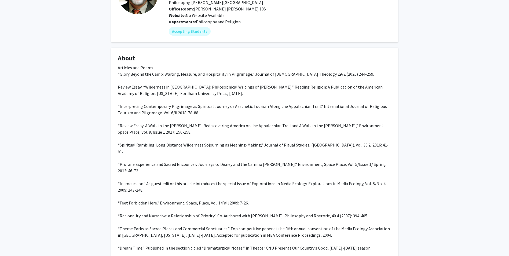
scroll to position [0, 0]
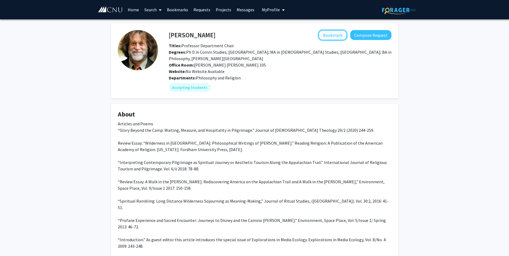
click at [328, 35] on button "Bookmark" at bounding box center [332, 35] width 28 height 10
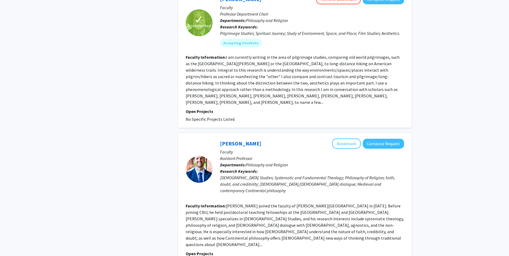
scroll to position [724, 0]
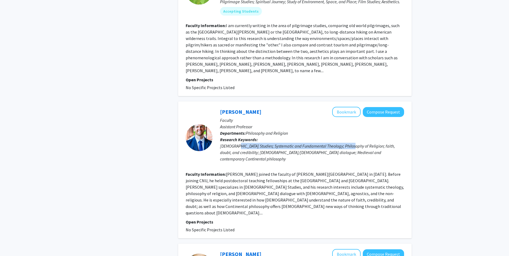
drag, startPoint x: 235, startPoint y: 121, endPoint x: 349, endPoint y: 120, distance: 113.2
click at [349, 143] on div "[DEMOGRAPHIC_DATA] Studies; Systematic and Fundamental Theology; Philosophy of …" at bounding box center [312, 152] width 184 height 19
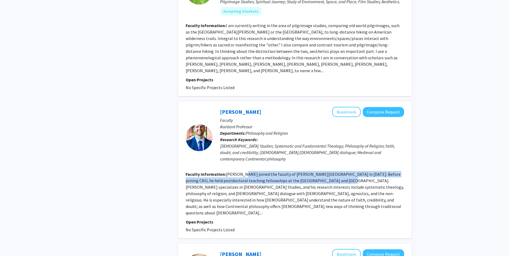
drag, startPoint x: 242, startPoint y: 143, endPoint x: 323, endPoint y: 146, distance: 80.5
click at [323, 171] on fg-read-more "[PERSON_NAME] joined the faculty of [PERSON_NAME][GEOGRAPHIC_DATA] in [DATE]. B…" at bounding box center [295, 193] width 218 height 44
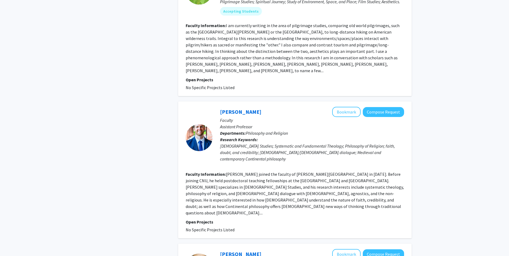
drag, startPoint x: 323, startPoint y: 146, endPoint x: 335, endPoint y: 161, distance: 19.6
click at [335, 171] on fg-read-more "[PERSON_NAME] joined the faculty of [PERSON_NAME][GEOGRAPHIC_DATA] in [DATE]. B…" at bounding box center [295, 193] width 218 height 44
click at [351, 107] on button "Bookmark" at bounding box center [346, 112] width 28 height 10
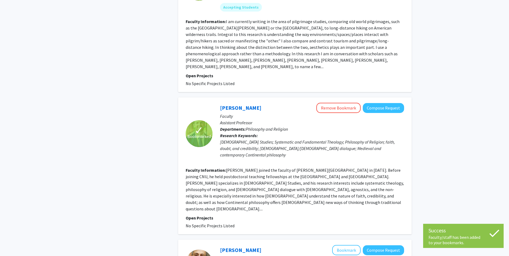
scroll to position [832, 0]
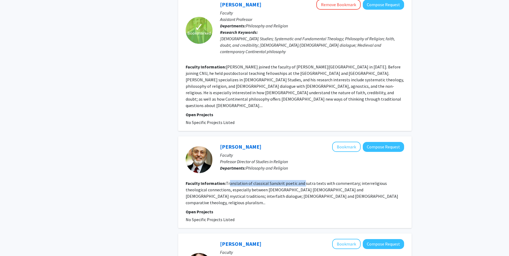
drag, startPoint x: 228, startPoint y: 144, endPoint x: 303, endPoint y: 144, distance: 74.6
click at [303, 181] on fg-read-more "Translation of classical Sanskrit poetic and sutra texts with commentary; inter…" at bounding box center [292, 193] width 212 height 25
drag, startPoint x: 303, startPoint y: 144, endPoint x: 292, endPoint y: 151, distance: 12.2
click at [292, 181] on fg-read-more "Translation of classical Sanskrit poetic and sutra texts with commentary; inter…" at bounding box center [292, 193] width 212 height 25
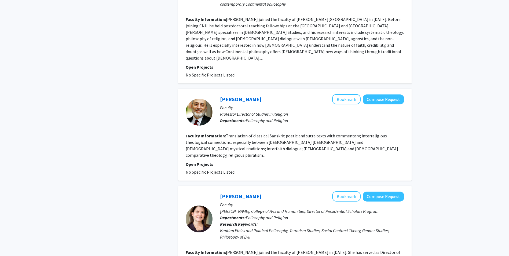
scroll to position [939, 0]
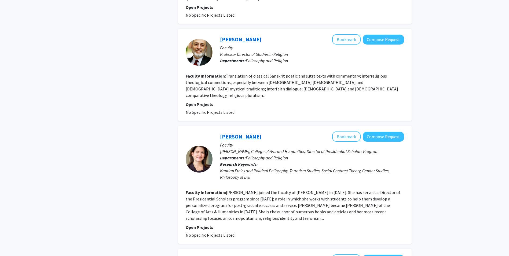
click at [247, 133] on link "[PERSON_NAME]" at bounding box center [240, 136] width 41 height 7
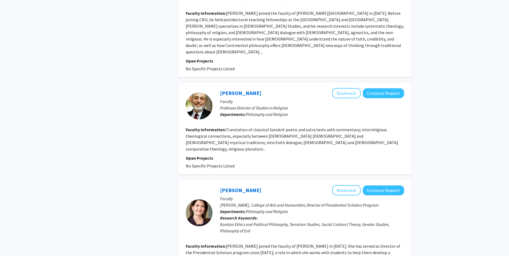
scroll to position [1019, 0]
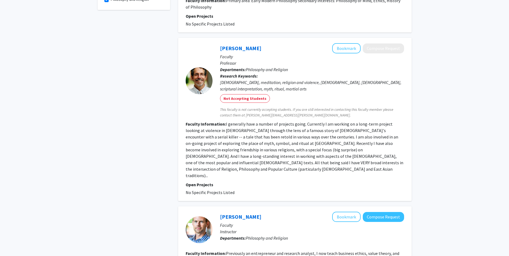
scroll to position [188, 0]
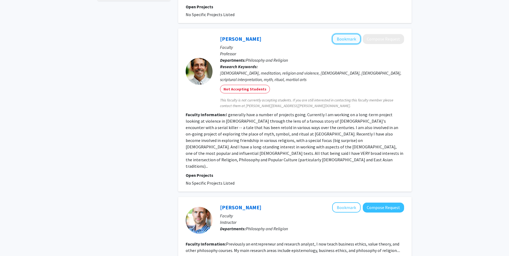
click at [342, 40] on button "Bookmark" at bounding box center [346, 39] width 28 height 10
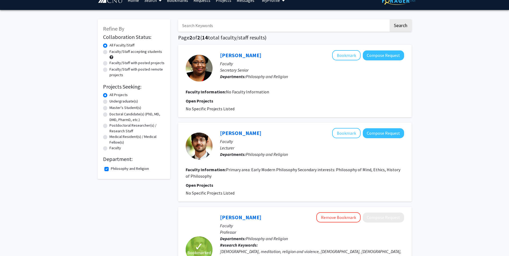
scroll to position [0, 0]
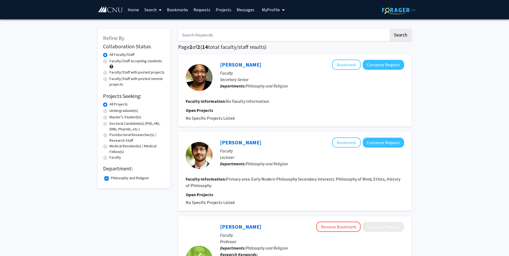
click at [111, 178] on label "Philosophy and Religion" at bounding box center [130, 178] width 38 height 6
